Goal: Transaction & Acquisition: Purchase product/service

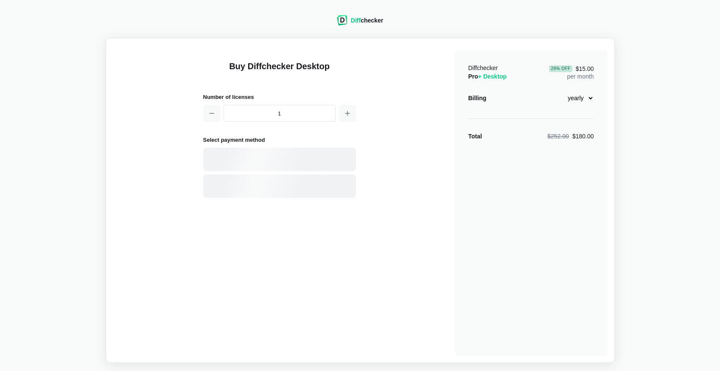
select select "desktop-yearly-180"
click at [261, 156] on div "Card" at bounding box center [294, 159] width 115 height 8
select select "[GEOGRAPHIC_DATA]"
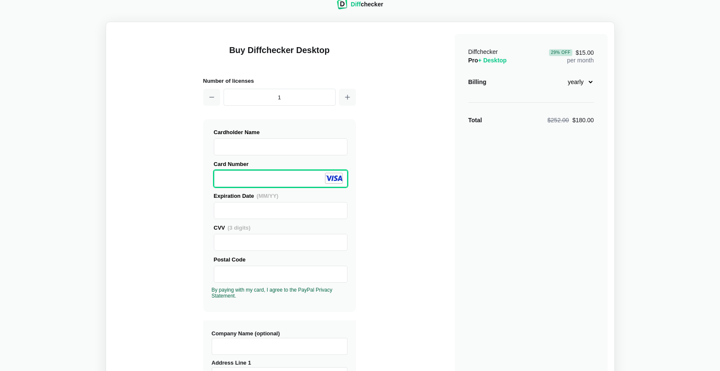
scroll to position [22, 0]
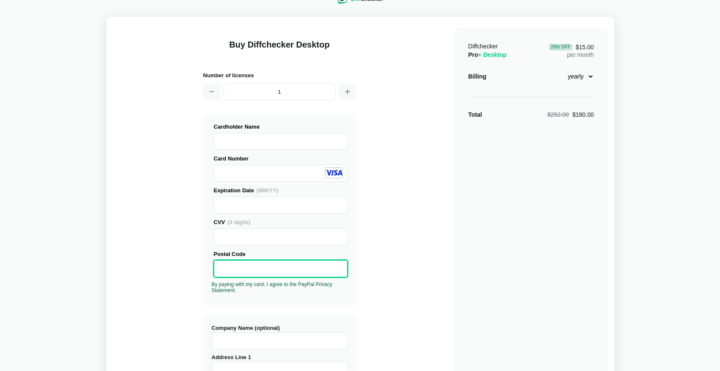
click at [384, 218] on div "Buy Diffchecker Desktop Number of licenses 1 Visa MasterCard Union Pay American…" at bounding box center [360, 301] width 495 height 557
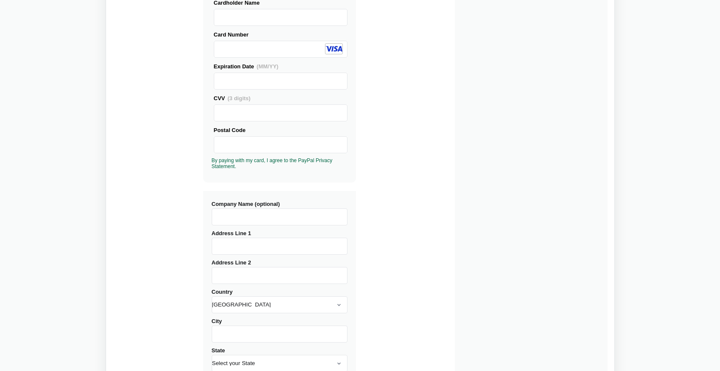
scroll to position [182, 0]
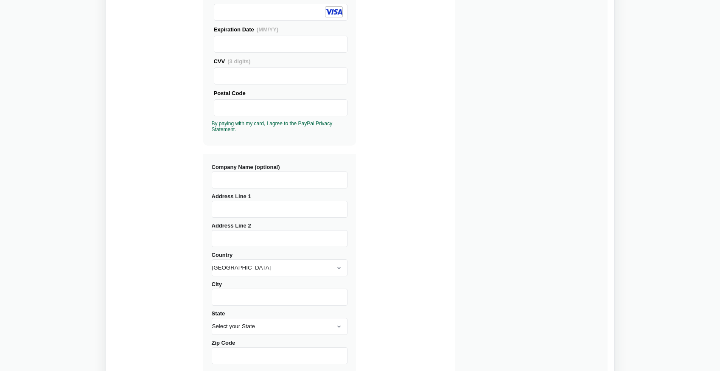
click at [266, 179] on input "Company Name (optional)" at bounding box center [280, 179] width 136 height 17
type input "[STREET_ADDRESS]"
click at [246, 212] on input "Address Line 1" at bounding box center [280, 209] width 136 height 17
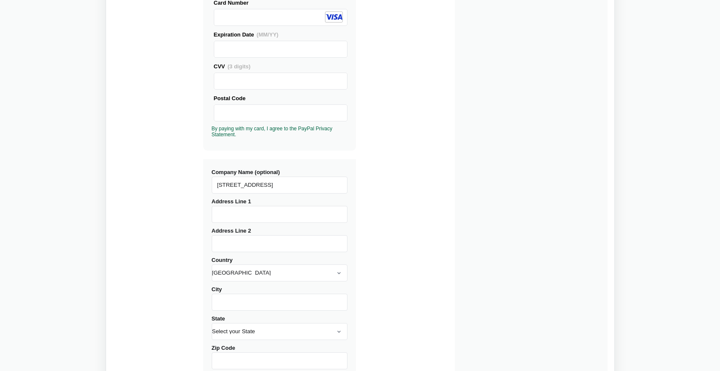
drag, startPoint x: 296, startPoint y: 189, endPoint x: 182, endPoint y: 176, distance: 114.8
click at [182, 176] on div "Buy Diffchecker Desktop Number of licenses 1 Visa MasterCard Union Pay American…" at bounding box center [360, 146] width 495 height 557
click at [226, 209] on input "Address Line 1" at bounding box center [280, 214] width 136 height 17
paste input "[STREET_ADDRESS]"
type input "[STREET_ADDRESS]"
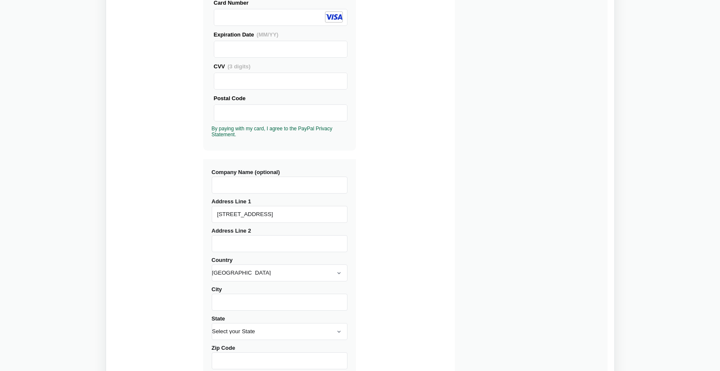
click at [227, 188] on input "Company Name (optional)" at bounding box center [280, 184] width 136 height 17
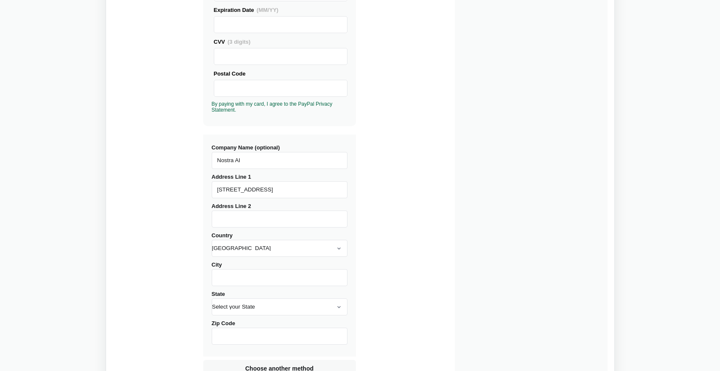
scroll to position [269, 0]
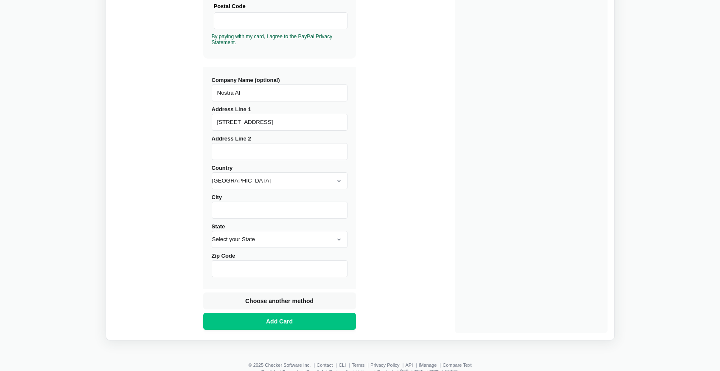
type input "Nostra AI"
click at [266, 212] on input "City" at bounding box center [280, 210] width 136 height 17
type input "[US_STATE]"
click at [290, 232] on select "Select your State [US_STATE] [US_STATE] [US_STATE] [US_STATE] [US_STATE] [US_ST…" at bounding box center [280, 239] width 136 height 17
select select "NY"
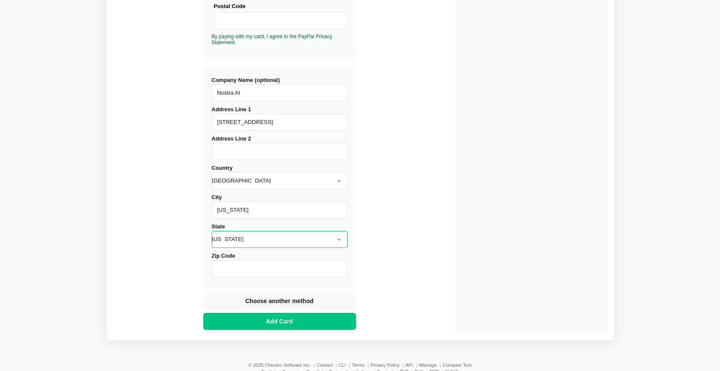
click at [212, 231] on select "Select your State [US_STATE] [US_STATE] [US_STATE] [US_STATE] [US_STATE] [US_ST…" at bounding box center [280, 239] width 136 height 17
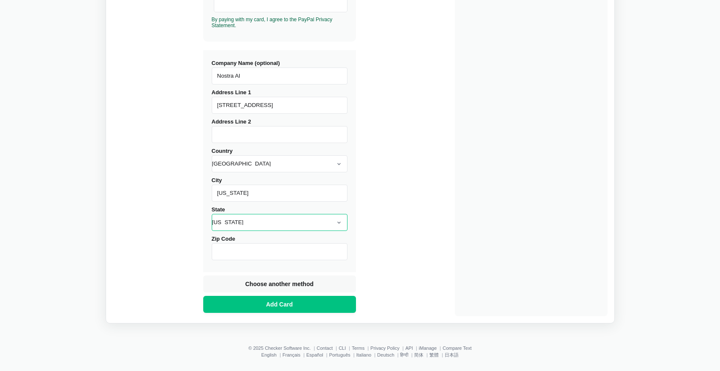
scroll to position [291, 0]
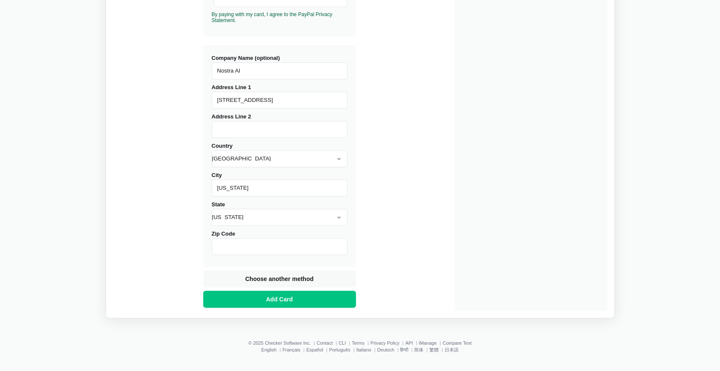
click at [255, 244] on input "Zip Code" at bounding box center [280, 246] width 136 height 17
click at [245, 246] on input "80215" at bounding box center [280, 246] width 136 height 17
type input "10001"
click at [278, 298] on span "Add Card" at bounding box center [279, 299] width 30 height 8
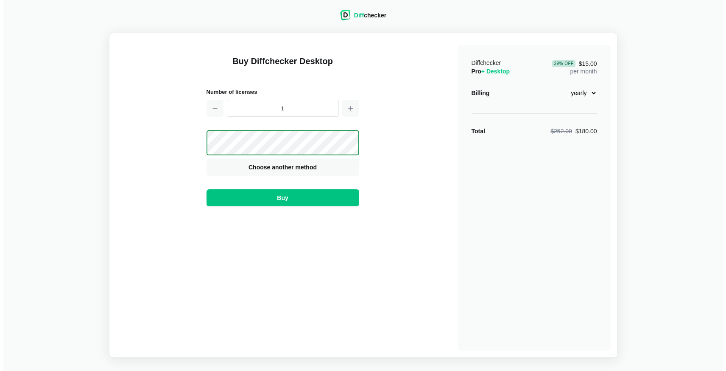
scroll to position [0, 0]
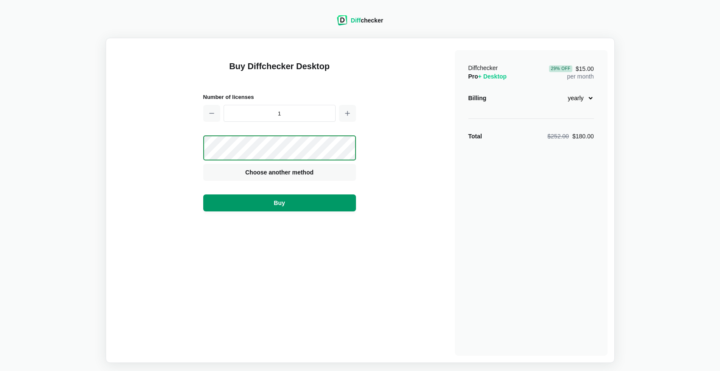
click at [272, 200] on button "Buy" at bounding box center [279, 202] width 153 height 17
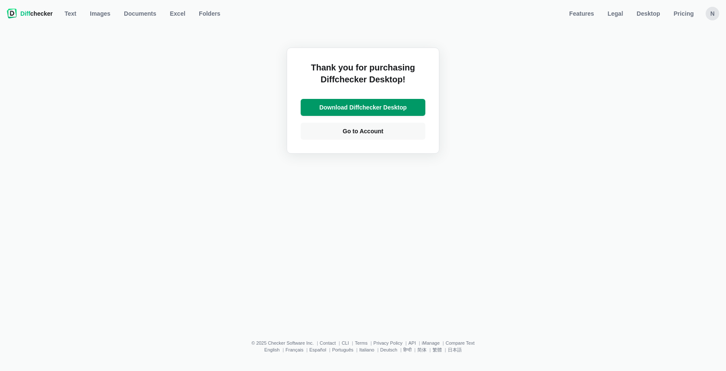
click at [375, 106] on span "Download Diffchecker Desktop" at bounding box center [363, 107] width 91 height 8
click at [373, 134] on span "Go to Account" at bounding box center [363, 131] width 44 height 8
